Goal: Information Seeking & Learning: Learn about a topic

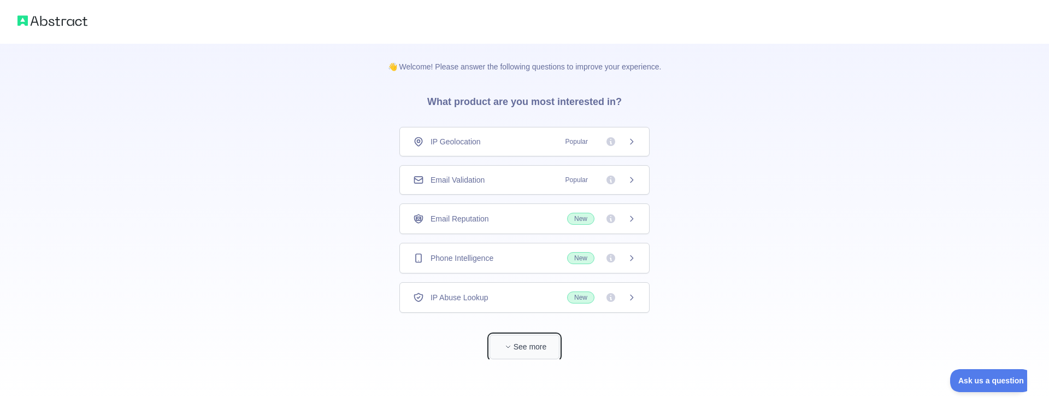
click at [522, 348] on button "See more" at bounding box center [524, 346] width 70 height 25
click at [627, 141] on span "Popular" at bounding box center [597, 141] width 77 height 11
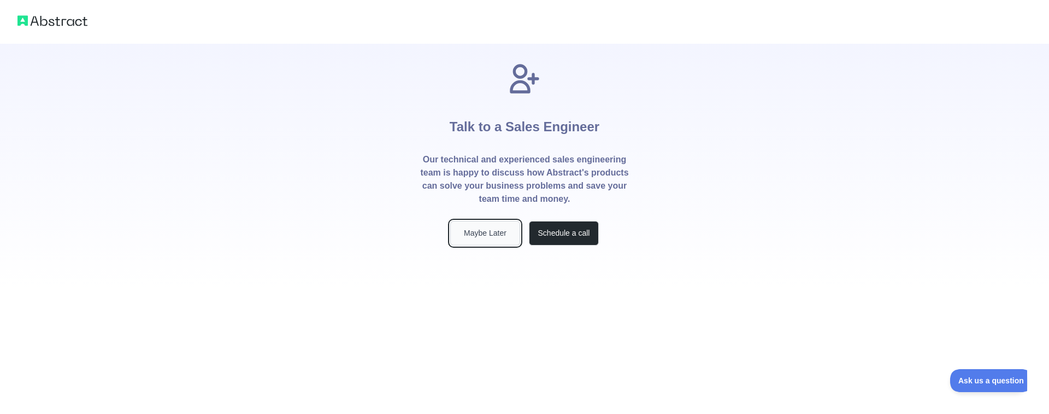
click at [486, 238] on button "Maybe Later" at bounding box center [485, 233] width 70 height 25
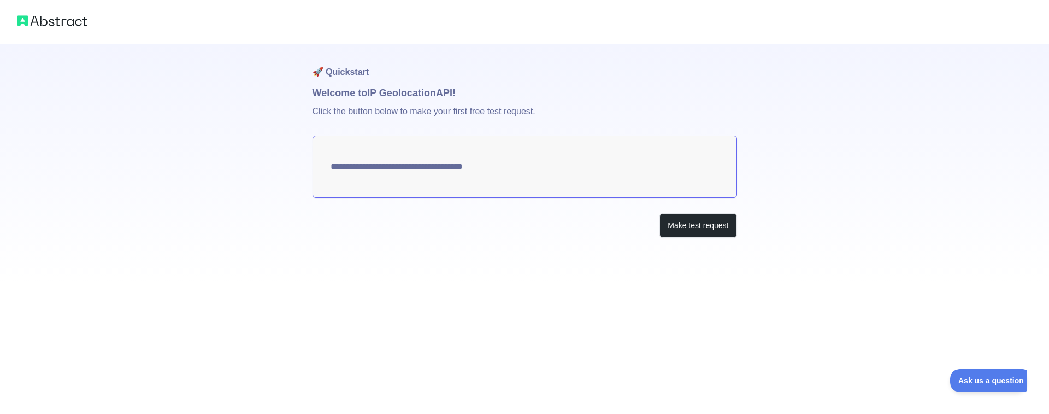
type textarea "**********"
click at [699, 224] on button "Make test request" at bounding box center [697, 225] width 77 height 25
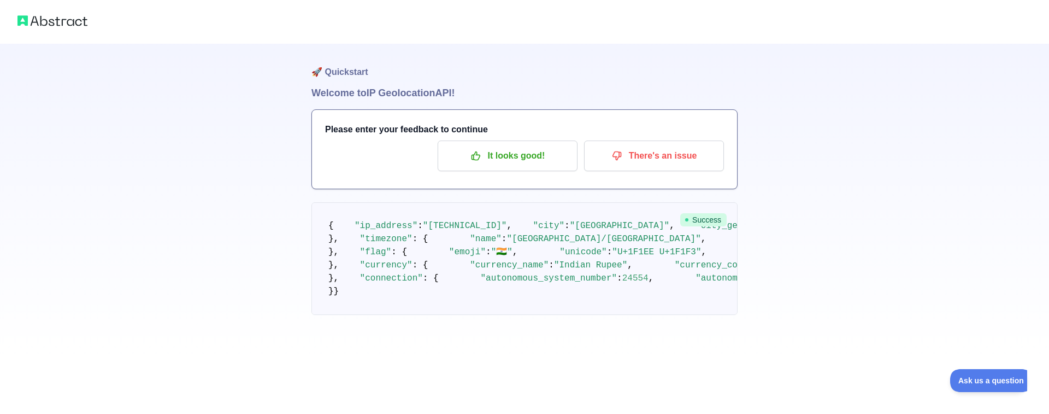
click at [61, 29] on div at bounding box center [524, 22] width 1049 height 44
click at [62, 17] on img at bounding box center [52, 20] width 70 height 15
click at [19, 22] on img at bounding box center [52, 20] width 70 height 15
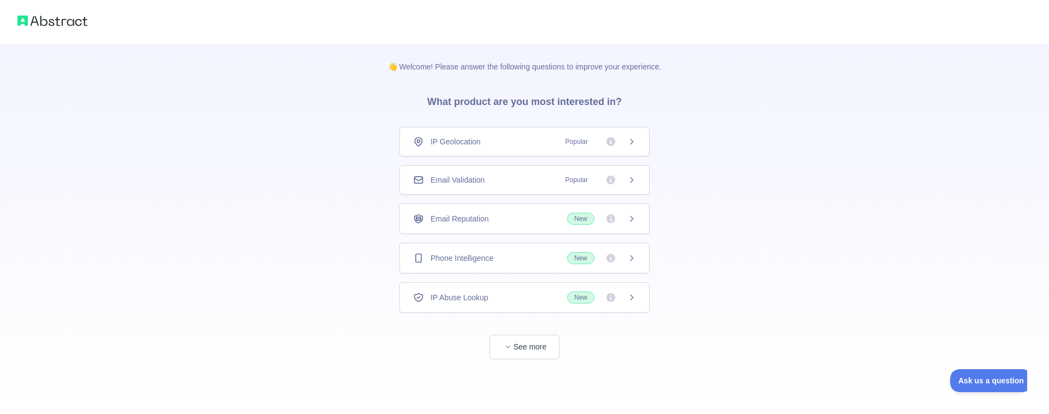
click at [502, 181] on div "Email Validation Popular" at bounding box center [524, 179] width 223 height 11
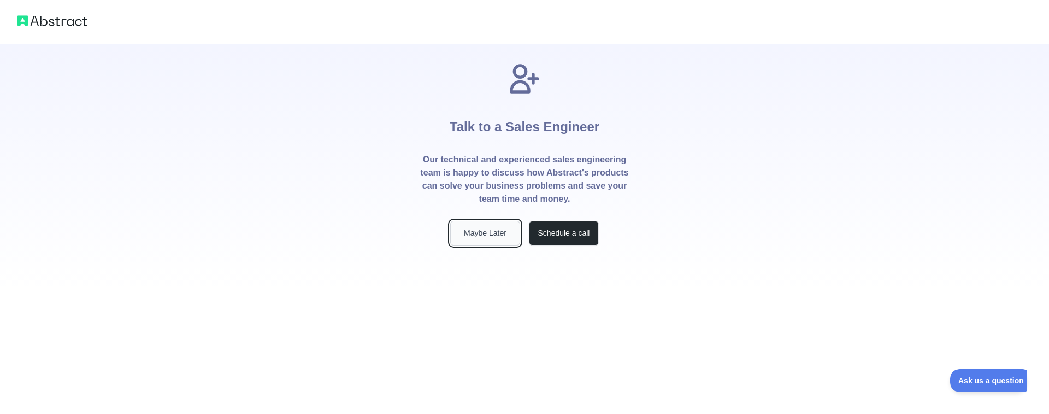
click at [471, 232] on button "Maybe Later" at bounding box center [485, 233] width 70 height 25
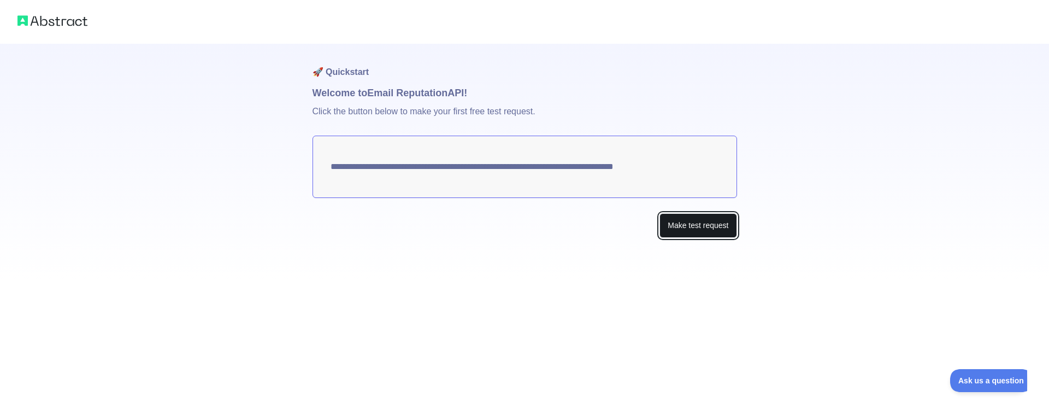
click at [704, 228] on button "Make test request" at bounding box center [697, 225] width 77 height 25
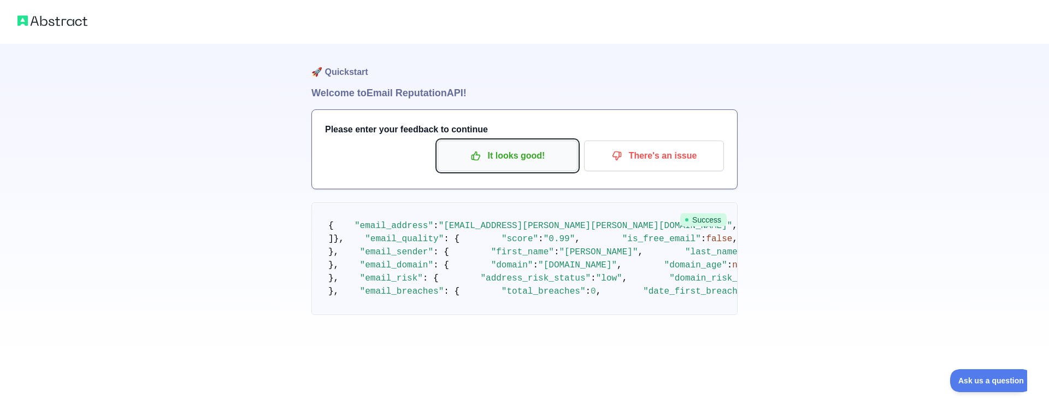
click at [534, 155] on p "It looks good!" at bounding box center [507, 155] width 123 height 19
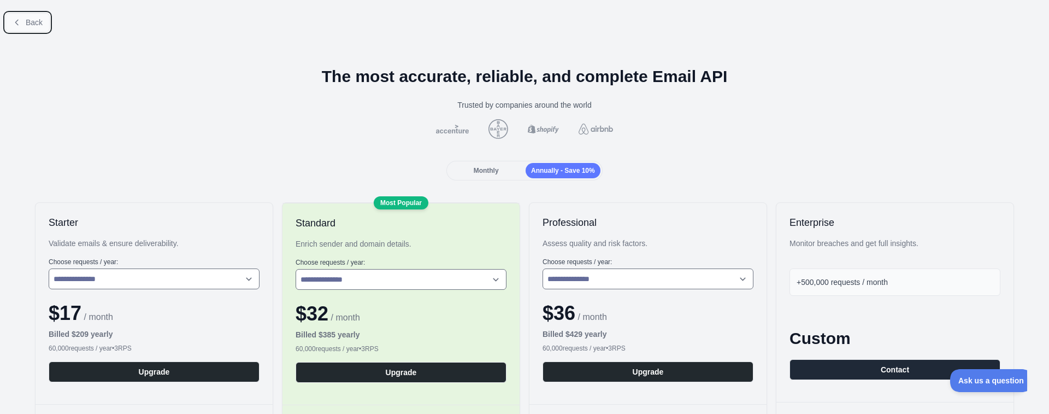
click at [28, 22] on span "Back" at bounding box center [34, 22] width 17 height 9
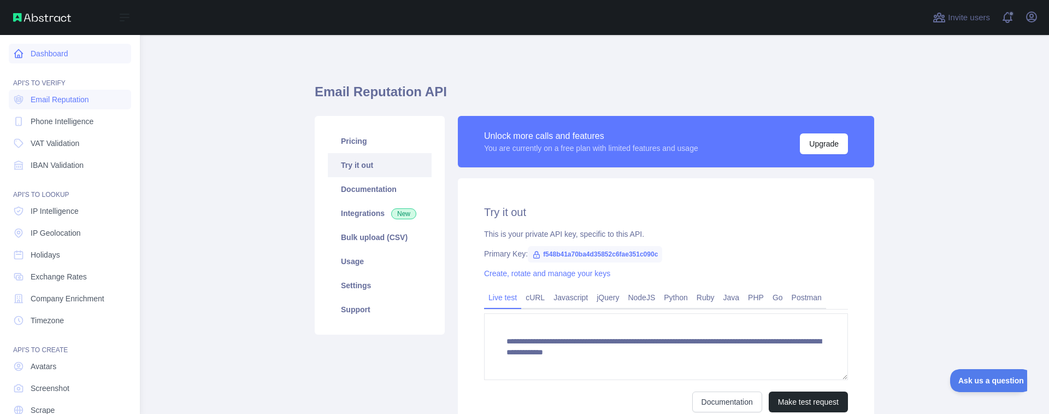
click at [17, 50] on icon at bounding box center [18, 53] width 11 height 11
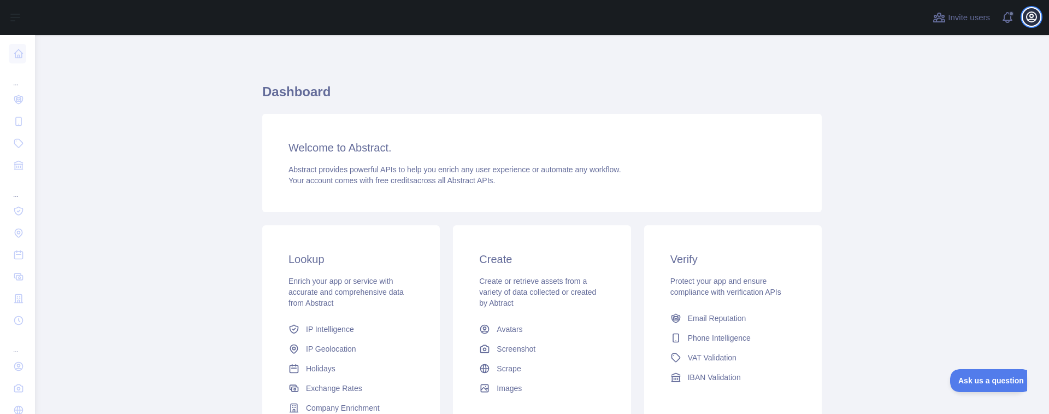
click at [929, 14] on icon "button" at bounding box center [1031, 16] width 13 height 13
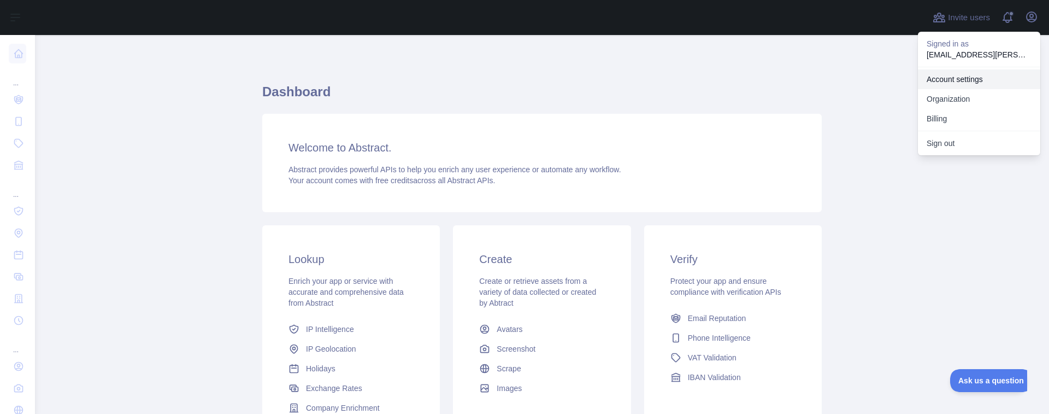
click at [929, 84] on link "Account settings" at bounding box center [979, 79] width 122 height 20
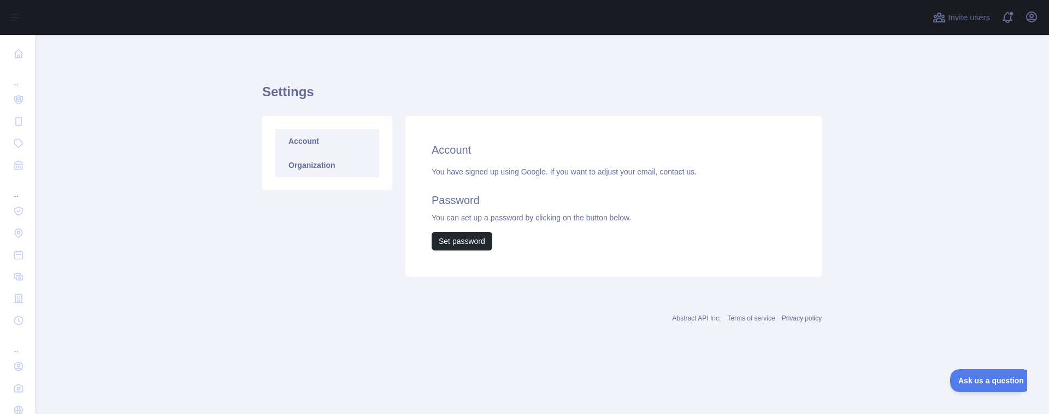
click at [317, 163] on link "Organization" at bounding box center [327, 165] width 104 height 24
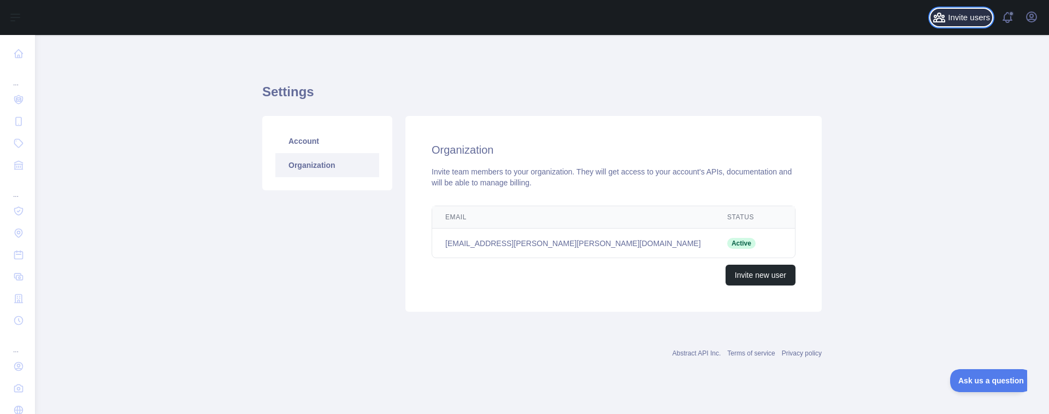
click at [929, 19] on icon at bounding box center [939, 17] width 11 height 9
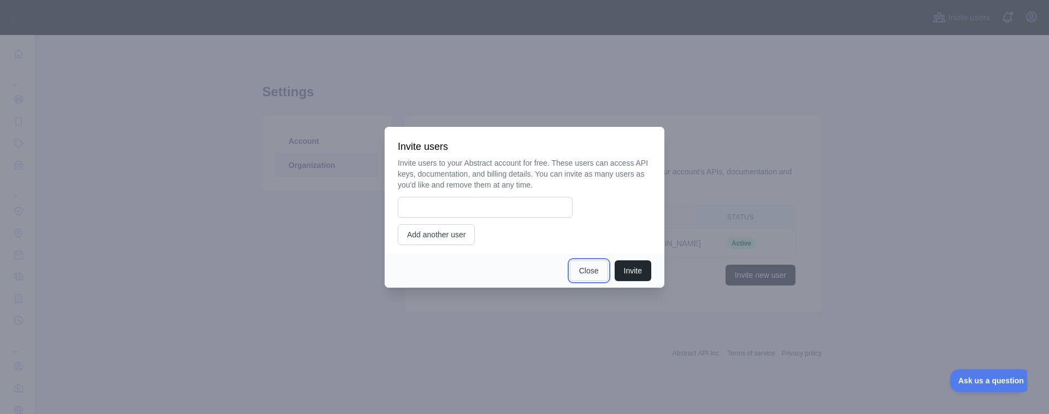
click at [589, 271] on button "Close" at bounding box center [589, 270] width 38 height 21
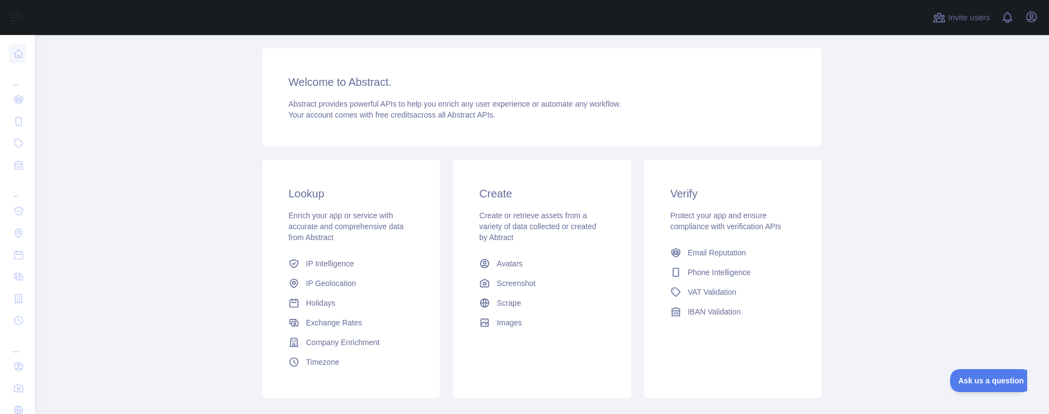
scroll to position [131, 0]
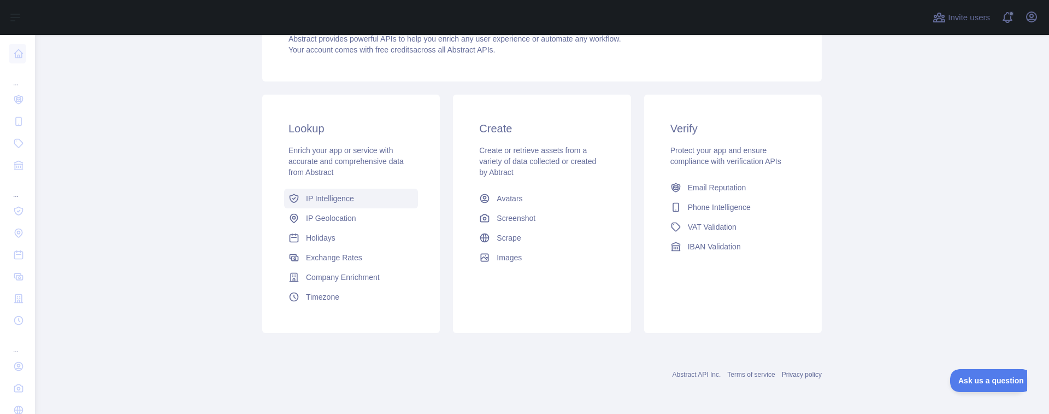
click at [323, 201] on span "IP Intelligence" at bounding box center [330, 198] width 48 height 11
click at [328, 193] on span "IP Intelligence" at bounding box center [330, 198] width 48 height 11
click at [722, 209] on span "Phone Intelligence" at bounding box center [719, 207] width 63 height 11
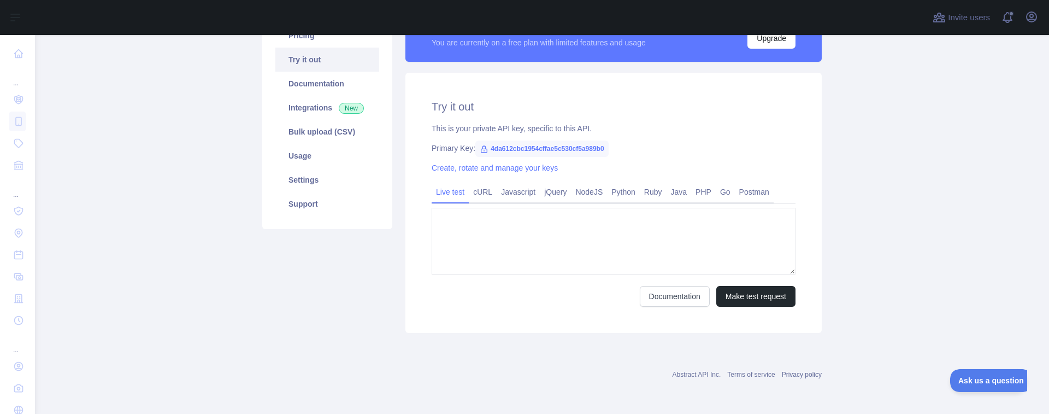
scroll to position [2, 0]
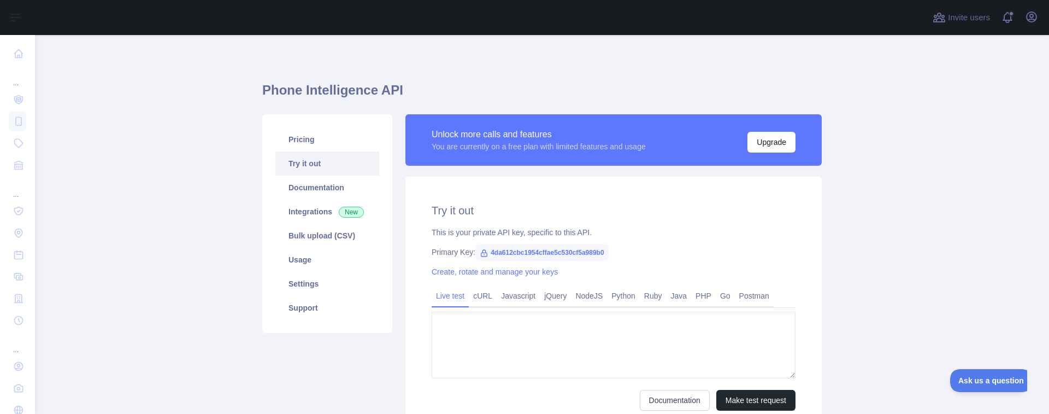
type textarea "**********"
click at [528, 252] on span "4da612cbc1954cffae5c530cf5a989b0" at bounding box center [541, 252] width 133 height 16
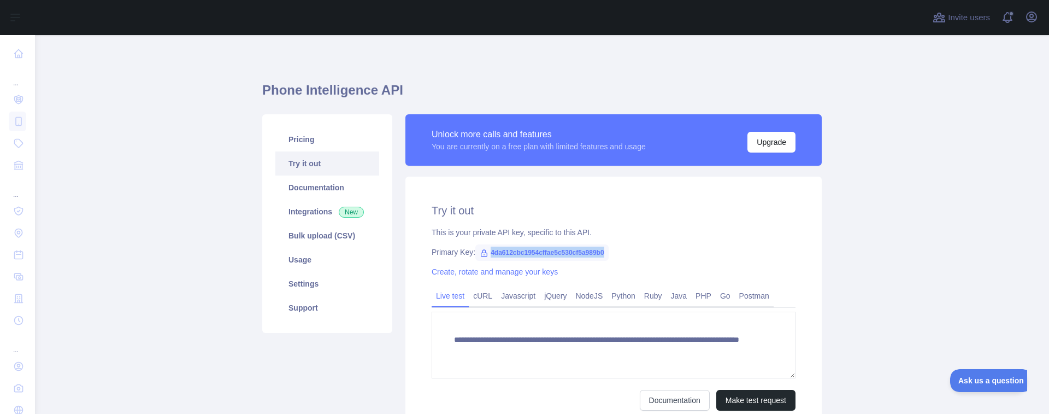
click at [528, 252] on span "4da612cbc1954cffae5c530cf5a989b0" at bounding box center [541, 252] width 133 height 16
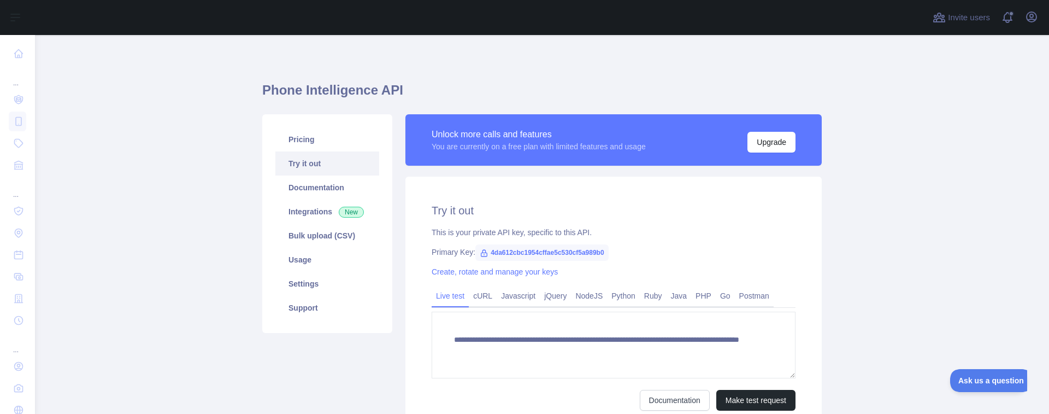
click at [528, 252] on span "4da612cbc1954cffae5c530cf5a989b0" at bounding box center [541, 252] width 133 height 16
copy span "4da612cbc1954cffae5c530cf5a989b0"
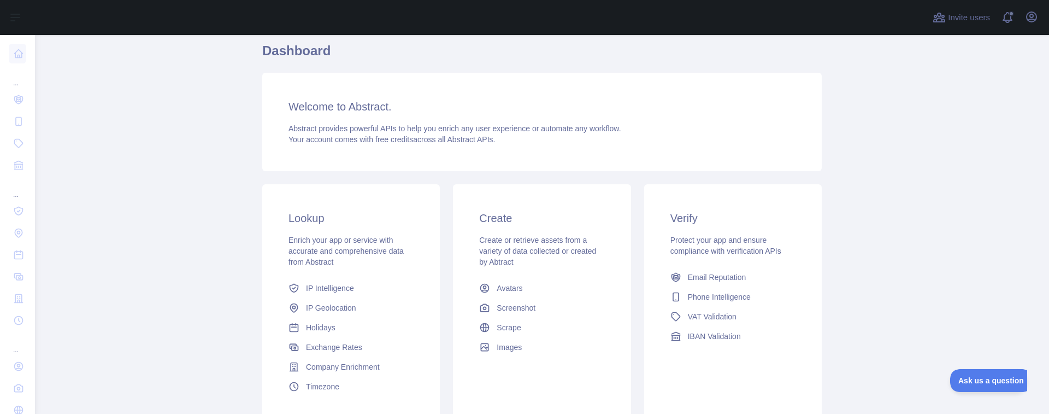
scroll to position [131, 0]
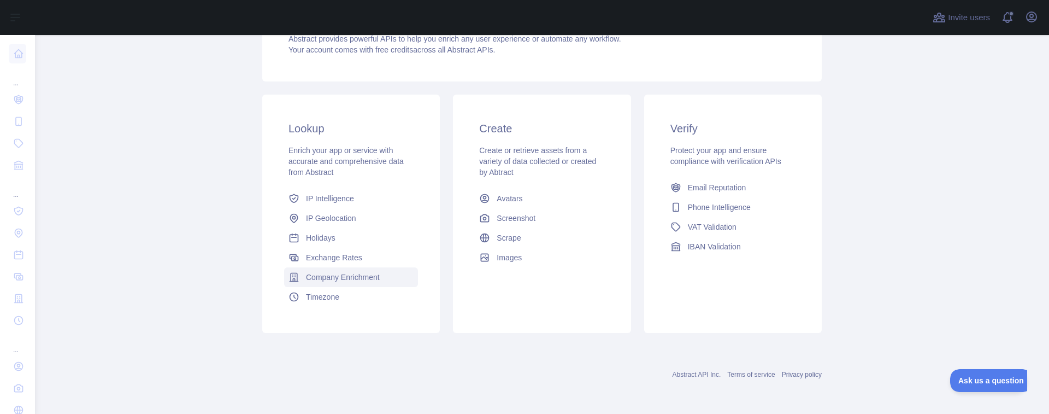
click at [343, 273] on span "Company Enrichment" at bounding box center [343, 276] width 74 height 11
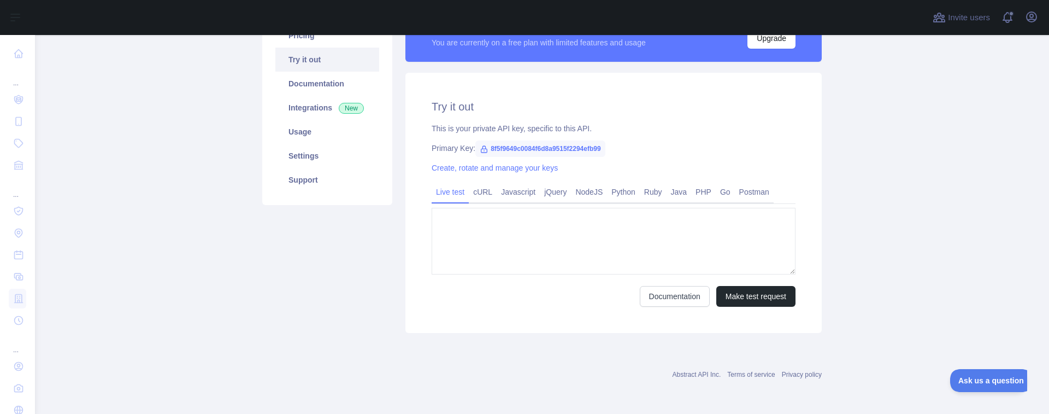
type textarea "**********"
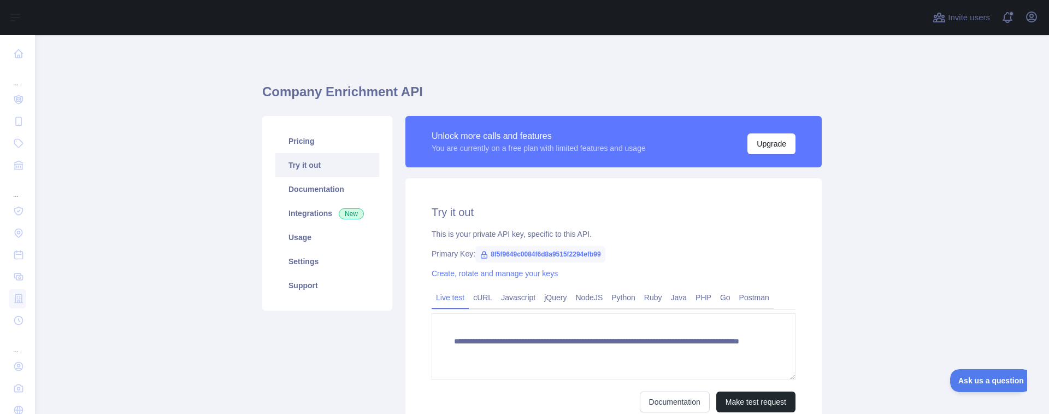
click at [535, 255] on span "8f5f9649c0084f6d8a9515f2294efb99" at bounding box center [540, 254] width 130 height 16
copy span "8f5f9649c0084f6d8a9515f2294efb99"
click at [527, 253] on span "be0b2ace52a04902a197d0ed5675a370" at bounding box center [544, 254] width 138 height 16
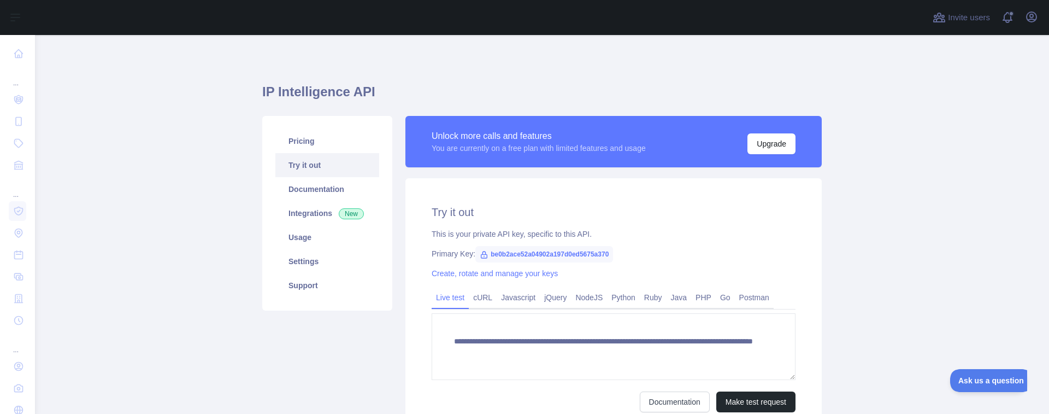
click at [527, 253] on span "be0b2ace52a04902a197d0ed5675a370" at bounding box center [544, 254] width 138 height 16
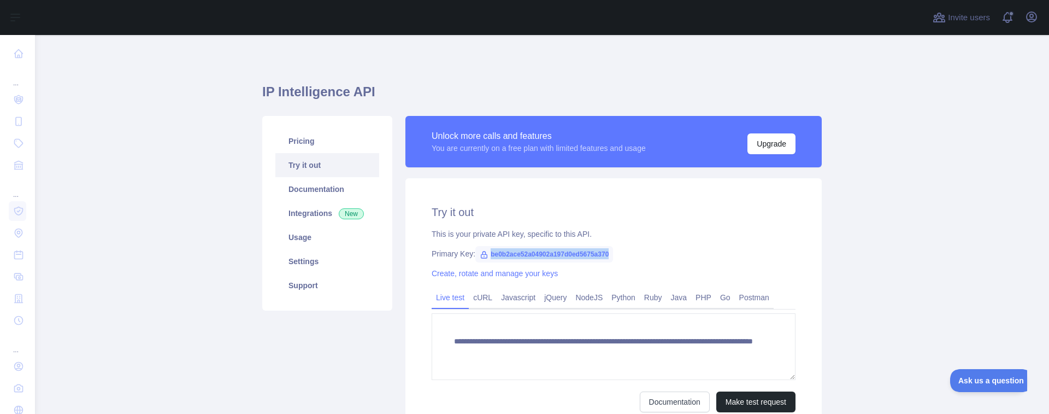
copy span "be0b2ace52a04902a197d0ed5675a370"
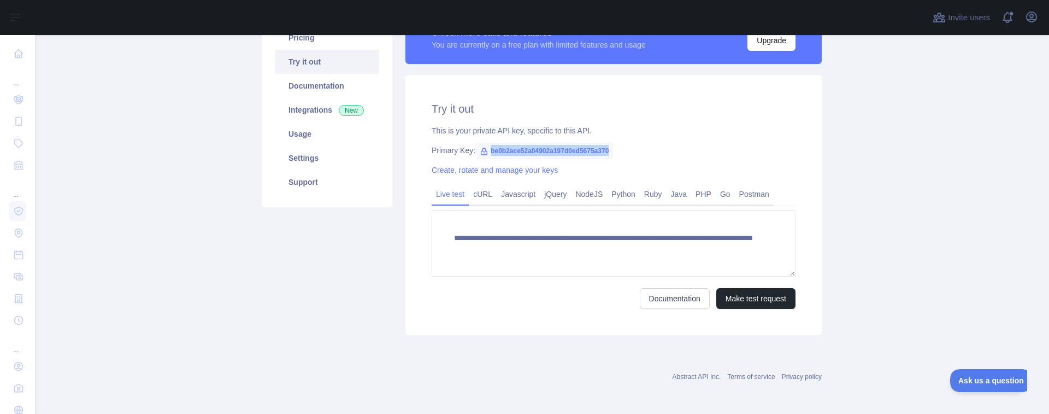
scroll to position [38, 0]
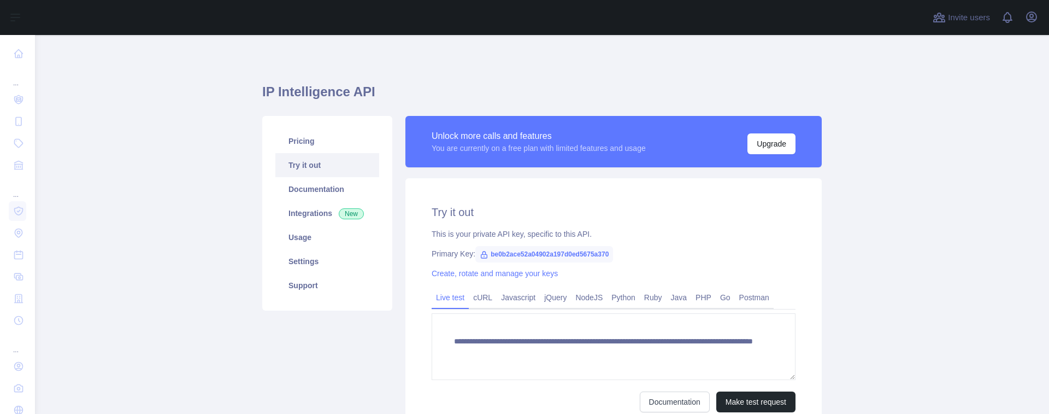
click at [507, 252] on span "be0b2ace52a04902a197d0ed5675a370" at bounding box center [544, 254] width 138 height 16
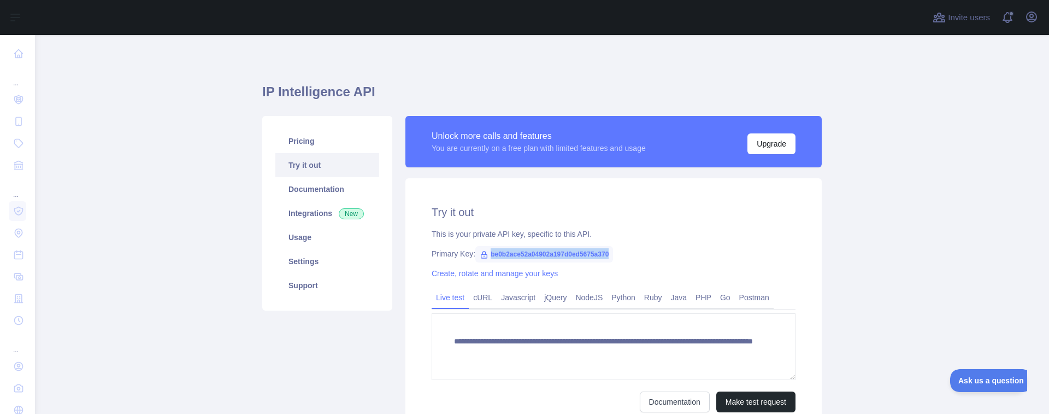
click at [507, 252] on span "be0b2ace52a04902a197d0ed5675a370" at bounding box center [544, 254] width 138 height 16
copy span "be0b2ace52a04902a197d0ed5675a370"
